Goal: Task Accomplishment & Management: Contribute content

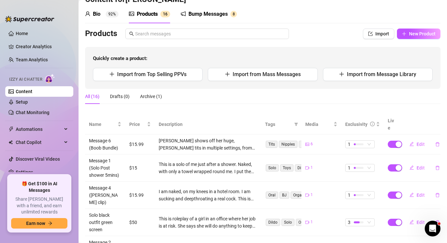
scroll to position [21, 0]
click at [418, 32] on span "New Product" at bounding box center [422, 33] width 27 height 5
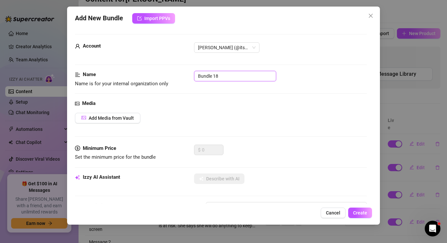
drag, startPoint x: 228, startPoint y: 80, endPoint x: 233, endPoint y: 77, distance: 5.7
click at [229, 79] on input "Bundle 18" at bounding box center [235, 76] width 82 height 10
type input "B"
type input "Solo sofa"
click at [104, 120] on button "Add Media from Vault" at bounding box center [107, 118] width 65 height 10
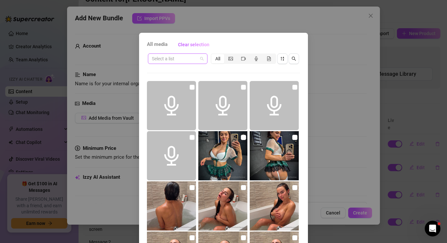
click at [203, 60] on span at bounding box center [178, 59] width 52 height 10
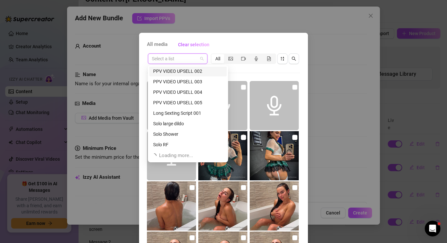
scroll to position [126, 0]
click at [166, 135] on div "Solo RF" at bounding box center [188, 134] width 70 height 7
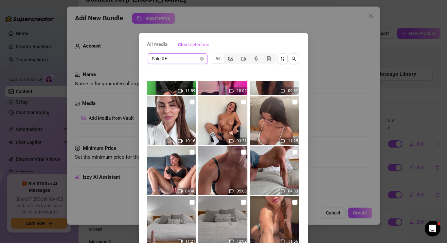
scroll to position [140, 0]
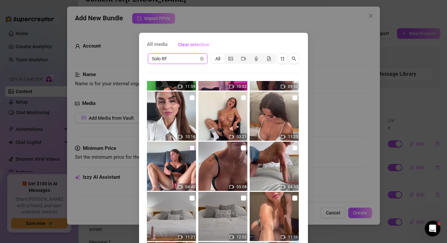
click at [193, 147] on input "checkbox" at bounding box center [191, 147] width 5 height 5
checkbox input "true"
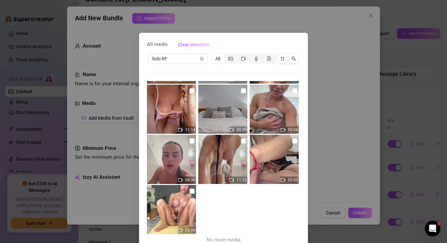
scroll to position [31, 0]
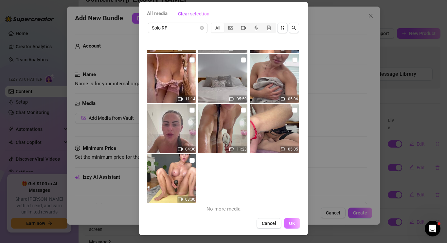
click at [295, 222] on span "OK" at bounding box center [292, 222] width 6 height 5
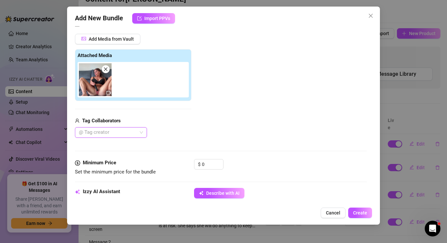
scroll to position [82, 0]
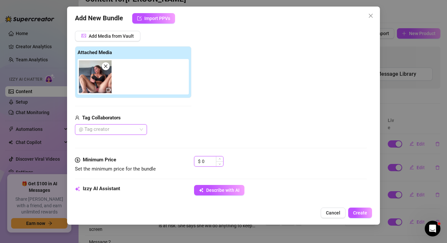
click at [207, 160] on input "0" at bounding box center [212, 161] width 21 height 10
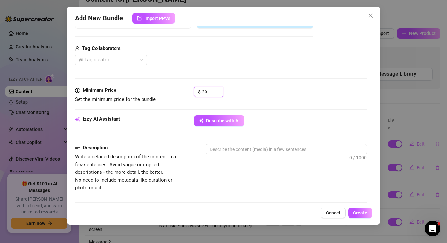
scroll to position [155, 0]
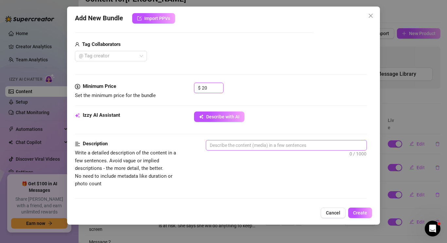
type input "20"
click at [259, 146] on textarea at bounding box center [286, 145] width 160 height 10
type textarea "I"
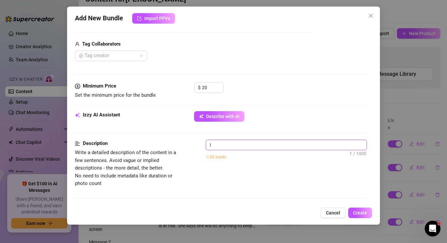
type textarea "I"
type textarea "I a"
type textarea "I am"
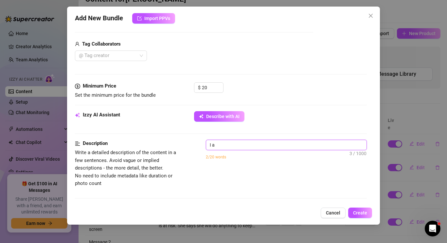
type textarea "I am"
type textarea "I am o"
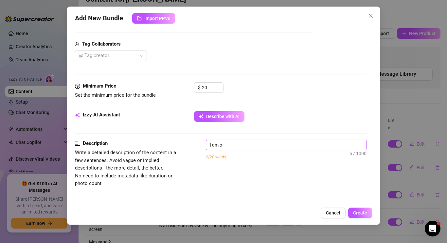
type textarea "I am on"
type textarea "I am on m"
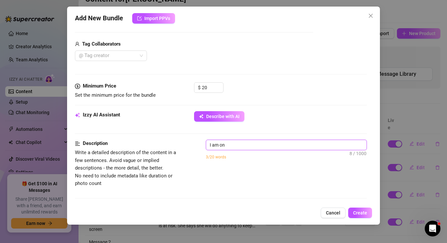
type textarea "I am on m"
type textarea "I am on my"
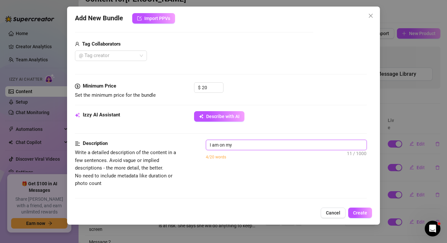
type textarea "I am on my b"
type textarea "I am on my bl"
type textarea "I am on my blu"
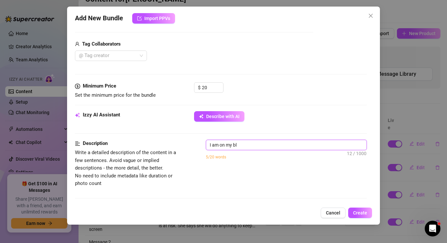
type textarea "I am on my blu"
type textarea "I am on my blue"
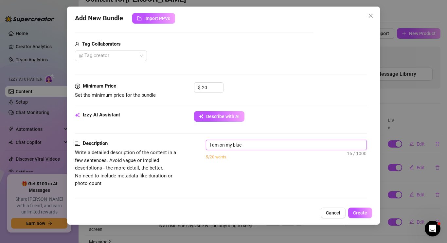
type textarea "I am on my blue s"
type textarea "I am on my blue so"
type textarea "I am on my blue sof"
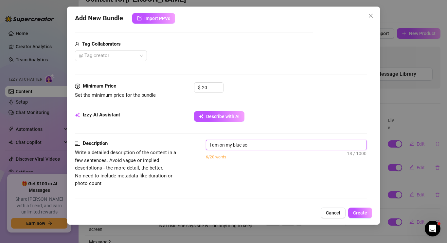
type textarea "I am on my blue sof"
type textarea "I am on my blue sofa"
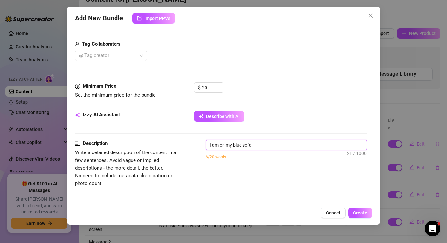
type textarea "I am on my blue sofa i"
type textarea "I am on my blue sofa in"
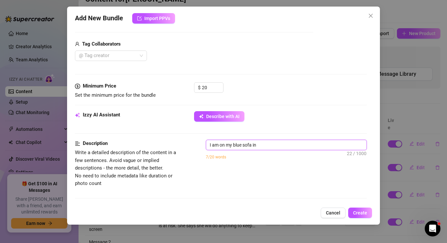
type textarea "I am on my blue sofa in"
type textarea "I am on my blue sofa in a"
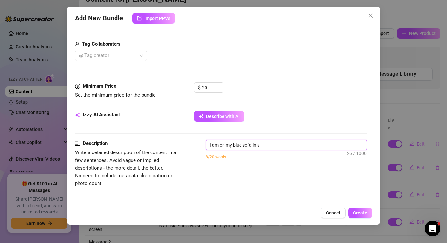
type textarea "I am on my blue sofa in a b"
type textarea "I am on my blue sofa in a b;"
type textarea "I am on my blue sofa in a b;a"
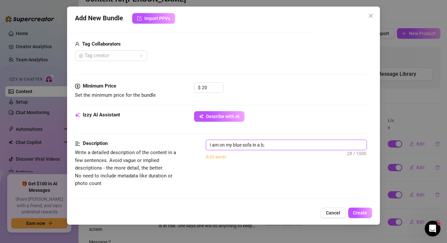
type textarea "I am on my blue sofa in a b;a"
type textarea "I am on my blue sofa in a b;ac"
type textarea "I am on my blue sofa in a b;ack"
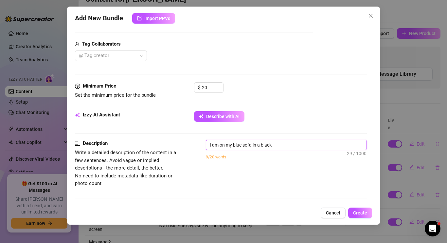
type textarea "I am on my blue sofa in a b;ack"
type textarea "I am on my blue sofa in a b;ack b"
type textarea "I am on my blue sofa in a b;ack br"
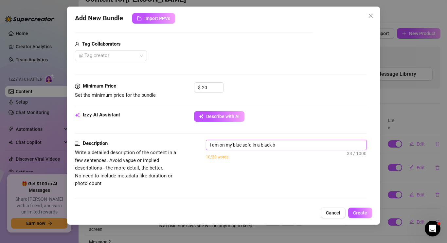
type textarea "I am on my blue sofa in a b;ack br"
type textarea "I am on my blue sofa in a b;ack bra"
type textarea "I am on my blue sofa in a b;ack br"
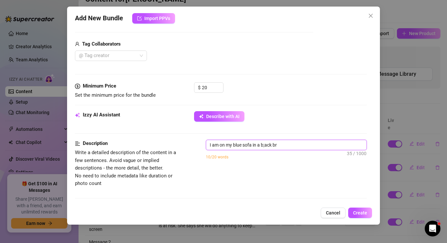
type textarea "I am on my blue sofa in a b;ack b"
type textarea "I am on my blue sofa in a b;ack"
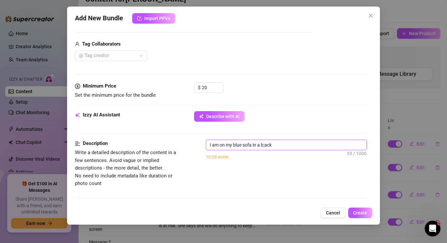
type textarea "I am on my blue sofa in a b;ack"
type textarea "I am on my blue sofa in a b;ac"
type textarea "I am on my blue sofa in a b;a"
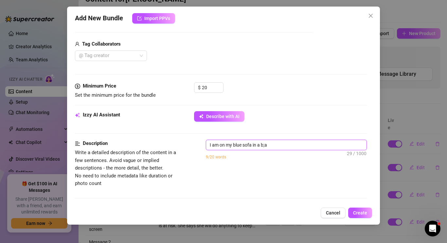
type textarea "I am on my blue sofa in a b;"
type textarea "I am on my blue sofa in a b"
type textarea "I am on my blue sofa in a bl"
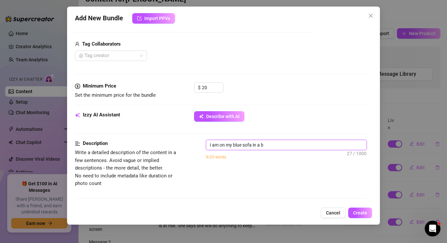
type textarea "I am on my blue sofa in a bl"
type textarea "I am on my blue sofa in a bla"
type textarea "I am on my blue sofa in a blac"
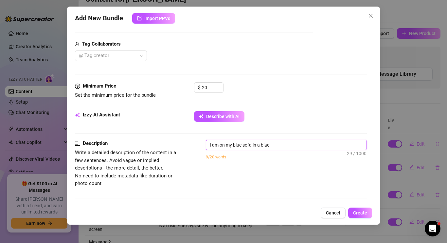
type textarea "I am on my blue sofa in a black"
type textarea "I am on my blue sofa in a black b"
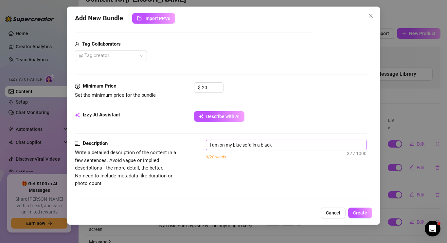
type textarea "I am on my blue sofa in a black b"
type textarea "I am on my blue sofa in a black br"
type textarea "I am on my blue sofa in a black bra"
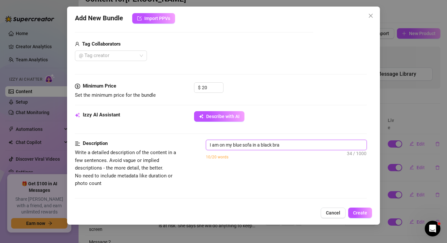
type textarea "I am on my blue sofa in a black bra"
type textarea "I am on my blue sofa in a black bra a"
type textarea "I am on my blue sofa in a black bra an"
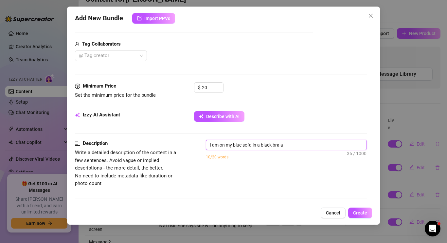
type textarea "I am on my blue sofa in a black bra an"
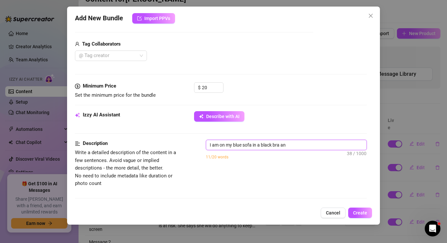
type textarea "I am on my blue sofa in a black bra and"
type textarea "I am on my blue sofa in a black bra and n"
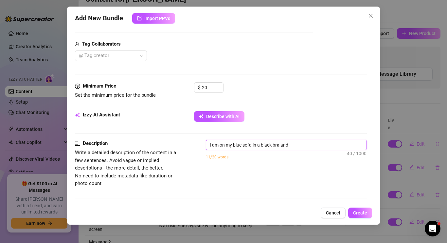
type textarea "I am on my blue sofa in a black bra and n"
type textarea "I am on my blue sofa in a black bra and no"
type textarea "I am on my blue sofa in a black bra and not"
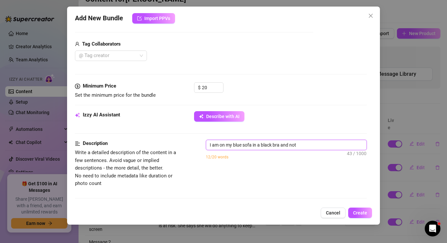
type textarea "I am on my blue sofa in a black bra and noth"
type textarea "I am on my blue sofa in a black bra and nothi"
type textarea "I am on my blue sofa in a black bra and nothin"
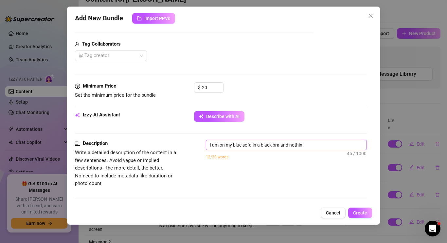
type textarea "I am on my blue sofa in a black bra and nothin"
type textarea "I am on my blue sofa in a black bra and nothing"
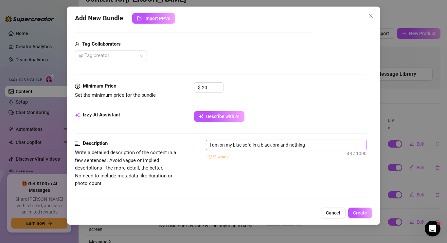
type textarea "I am on my blue sofa in a black bra and nothing e"
type textarea "I am on my blue sofa in a black bra and nothing el"
type textarea "I am on my blue sofa in a black bra and nothing els"
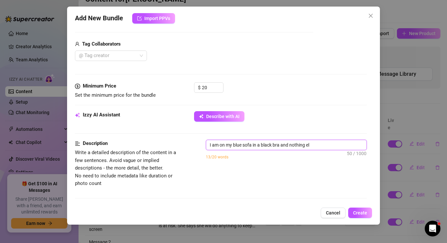
type textarea "I am on my blue sofa in a black bra and nothing els"
type textarea "I am on my blue sofa in a black bra and nothing else"
type textarea "I am on my blue sofa in a black bra and nothing else."
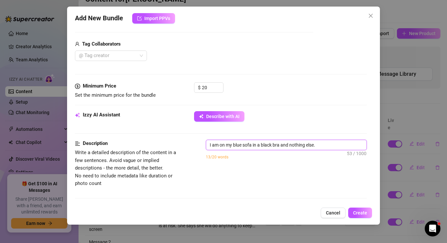
type textarea "I am on my blue sofa in a black bra and nothing else."
type textarea "I am on my blue sofa in a black bra and nothing else. I"
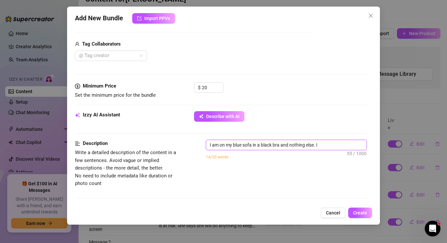
type textarea "I am on my blue sofa in a black bra and nothing else. I"
type textarea "I am on my blue sofa in a black bra and nothing else. I s"
type textarea "I am on my blue sofa in a black bra and nothing else. I st"
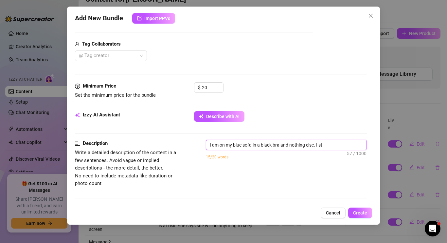
type textarea "I am on my blue sofa in a black bra and nothing else. I sti"
type textarea "I am on my blue sofa in a black bra and nothing else. I stim"
type textarea "I am on my blue sofa in a black bra and nothing else. I sti"
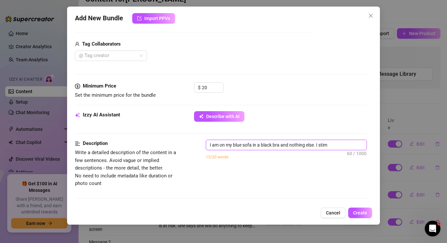
type textarea "I am on my blue sofa in a black bra and nothing else. I sti"
type textarea "I am on my blue sofa in a black bra and nothing else. I st"
type textarea "I am on my blue sofa in a black bra and nothing else. I sta"
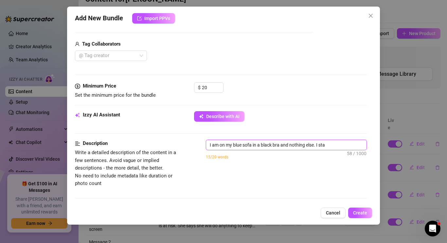
type textarea "I am on my blue sofa in a black bra and nothing else. I star"
type textarea "I am on my blue sofa in a black bra and nothing else. I start"
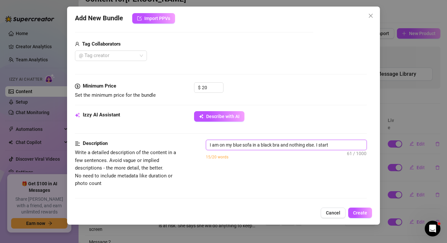
type textarea "I am on my blue sofa in a black bra and nothing else. I start"
type textarea "I am on my blue sofa in a black bra and nothing else. I start b"
type textarea "I am on my blue sofa in a black bra and nothing else. I start by"
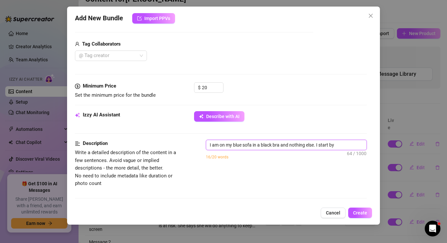
type textarea "I am on my blue sofa in a black bra and nothing else. I start by"
type textarea "I am on my blue sofa in a black bra and nothing else. I start by s"
type textarea "I am on my blue sofa in a black bra and nothing else. I start by st"
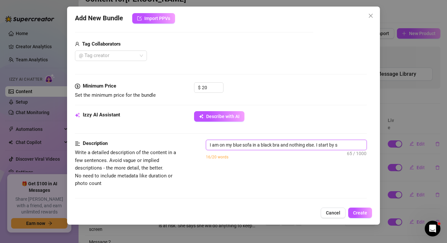
type textarea "I am on my blue sofa in a black bra and nothing else. I start by st"
type textarea "I am on my blue sofa in a black bra and nothing else. I start by sti"
type textarea "I am on my blue sofa in a black bra and nothing else. I start by stim"
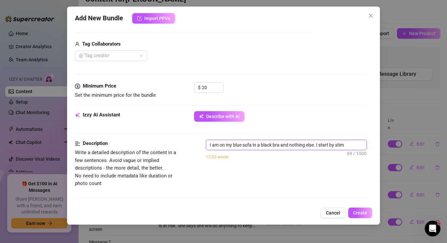
type textarea "I am on my blue sofa in a black bra and nothing else. I start by stimu"
type textarea "I am on my blue sofa in a black bra and nothing else. I start by stimul"
type textarea "I am on my blue sofa in a black bra and nothing else. I start by stimula"
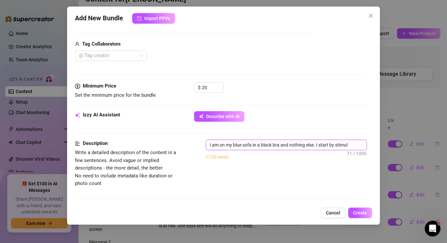
type textarea "I am on my blue sofa in a black bra and nothing else. I start by stimula"
type textarea "I am on my blue sofa in a black bra and nothing else. I start by stimulat"
type textarea "I am on my blue sofa in a black bra and nothing else. I start by stimulati"
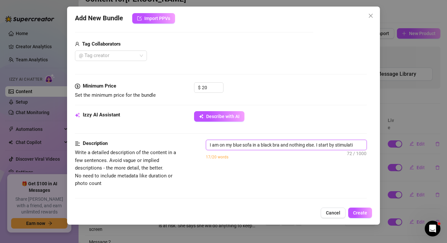
type textarea "I am on my blue sofa in a black bra and nothing else. I start by stimulatin"
type textarea "I am on my blue sofa in a black bra and nothing else. I start by stimulating"
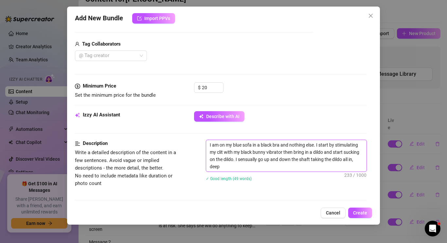
scroll to position [0, 0]
click at [316, 179] on div "✓ Good length (51 words)" at bounding box center [286, 177] width 161 height 7
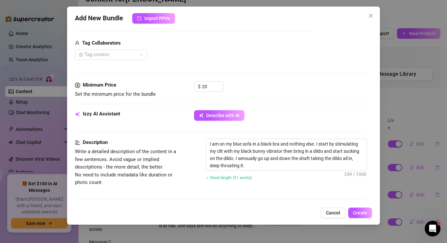
click at [305, 172] on div "✓ Good length (51 words)" at bounding box center [286, 177] width 161 height 10
click at [296, 168] on textarea "I am on my blue sofa in a black bra and nothing else. I start by stimulating my…" at bounding box center [286, 154] width 160 height 31
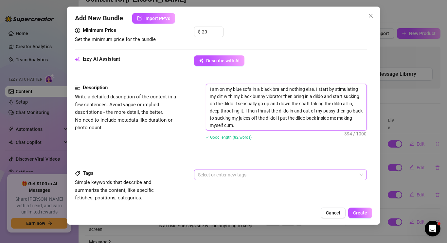
scroll to position [213, 0]
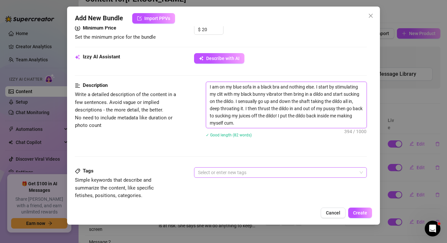
click at [350, 172] on div at bounding box center [276, 172] width 163 height 9
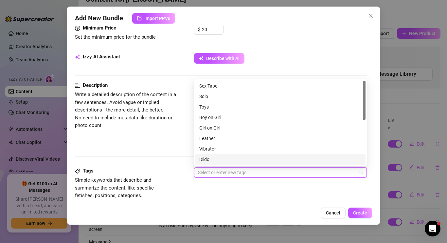
drag, startPoint x: 211, startPoint y: 156, endPoint x: 213, endPoint y: 152, distance: 4.7
click at [211, 156] on div "Dildo" at bounding box center [280, 158] width 162 height 7
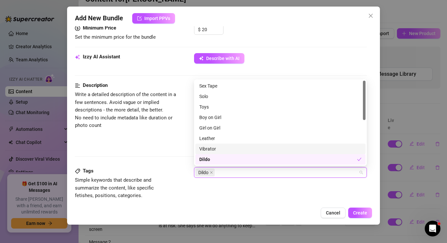
click at [215, 148] on div "Vibrator" at bounding box center [280, 148] width 162 height 7
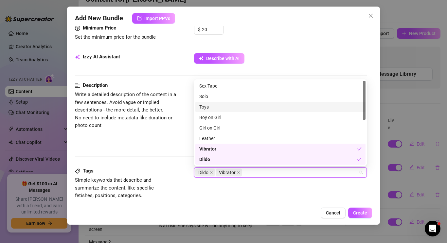
drag, startPoint x: 208, startPoint y: 107, endPoint x: 209, endPoint y: 102, distance: 4.8
click at [208, 106] on div "Toys" at bounding box center [280, 106] width 162 height 7
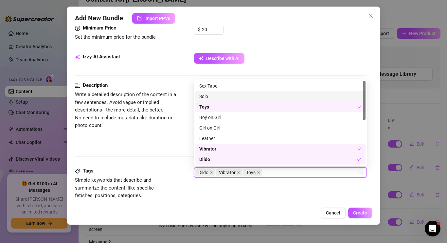
click at [209, 95] on div "Solo" at bounding box center [280, 96] width 162 height 7
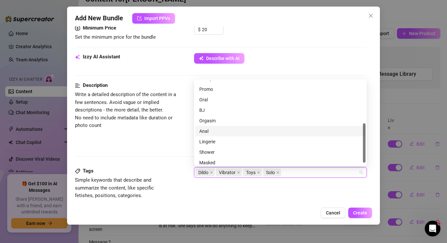
scroll to position [94, 0]
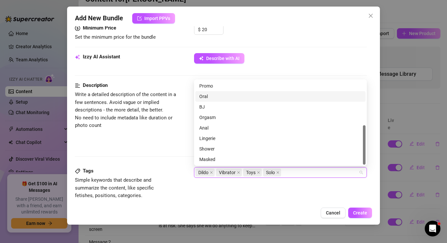
click at [207, 96] on div "Oral" at bounding box center [280, 96] width 162 height 7
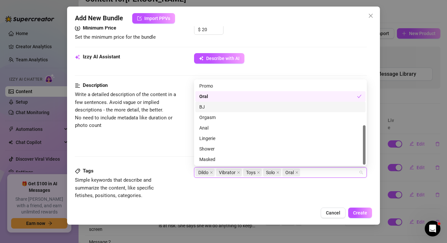
click at [205, 105] on div "BJ" at bounding box center [280, 106] width 162 height 7
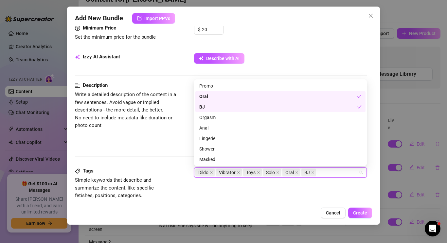
click at [205, 105] on div "BJ" at bounding box center [278, 106] width 158 height 7
click at [205, 105] on div "BJ" at bounding box center [280, 106] width 162 height 7
click at [205, 105] on div "BJ" at bounding box center [278, 106] width 158 height 7
click at [213, 106] on div "BJ" at bounding box center [280, 106] width 162 height 7
click at [215, 114] on div "Orgasm" at bounding box center [280, 117] width 162 height 7
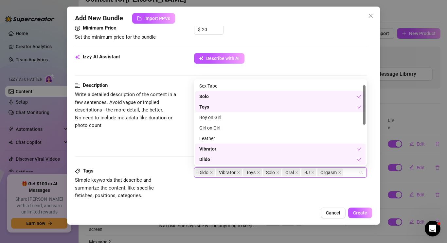
scroll to position [0, 0]
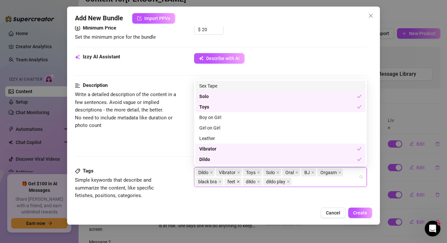
click at [238, 181] on icon "close" at bounding box center [238, 181] width 3 height 3
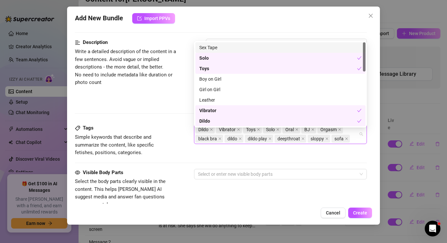
scroll to position [266, 0]
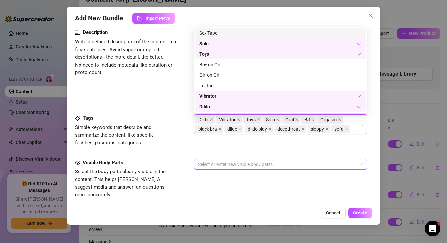
click at [257, 166] on div at bounding box center [276, 163] width 163 height 9
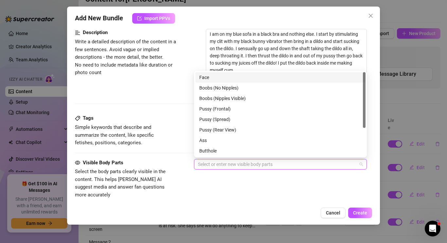
click at [211, 77] on div "Face" at bounding box center [280, 77] width 162 height 7
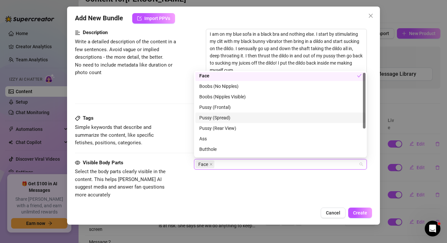
scroll to position [0, 0]
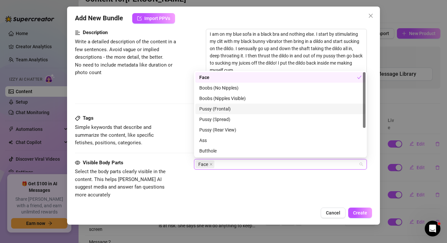
click at [215, 110] on div "Pussy (Frontal)" at bounding box center [280, 108] width 162 height 7
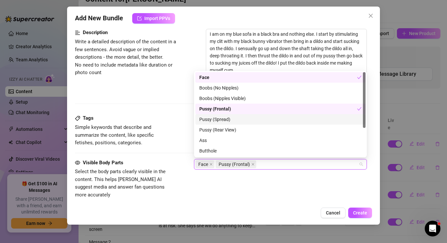
click at [215, 117] on div "Pussy (Spread)" at bounding box center [280, 119] width 162 height 7
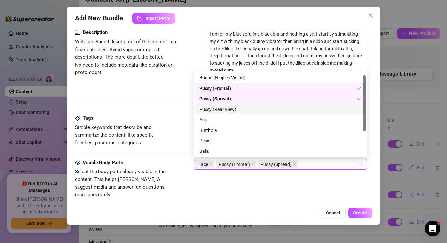
scroll to position [42, 0]
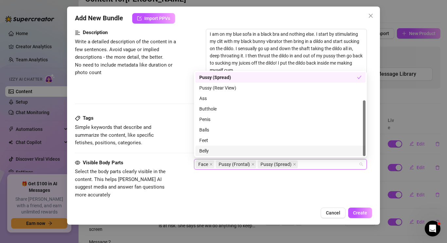
click at [207, 148] on div "Belly" at bounding box center [280, 150] width 162 height 7
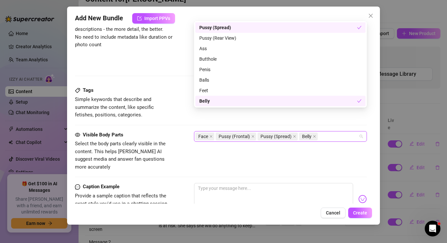
scroll to position [316, 0]
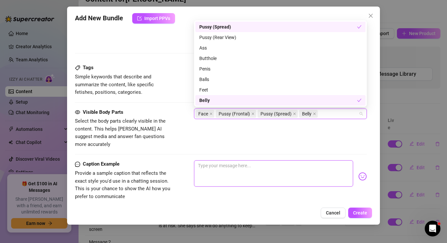
click at [307, 171] on textarea at bounding box center [273, 173] width 159 height 26
